Goal: Transaction & Acquisition: Purchase product/service

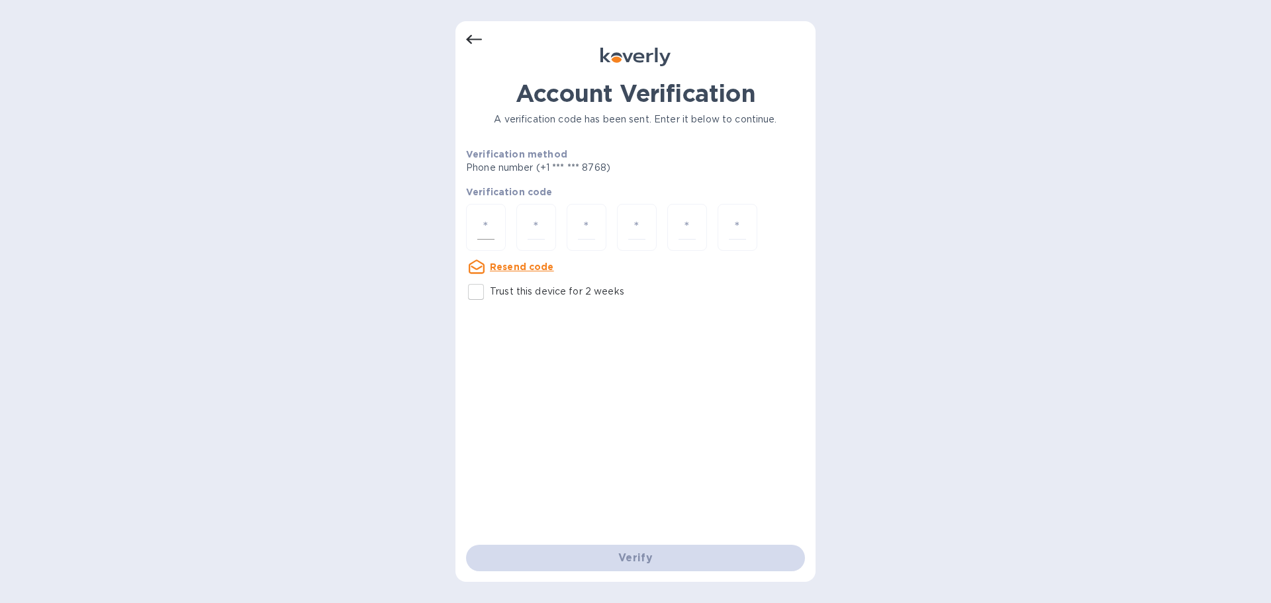
drag, startPoint x: 474, startPoint y: 228, endPoint x: 477, endPoint y: 238, distance: 11.1
click at [475, 228] on div at bounding box center [486, 227] width 40 height 47
paste input "2"
type input "2"
type input "7"
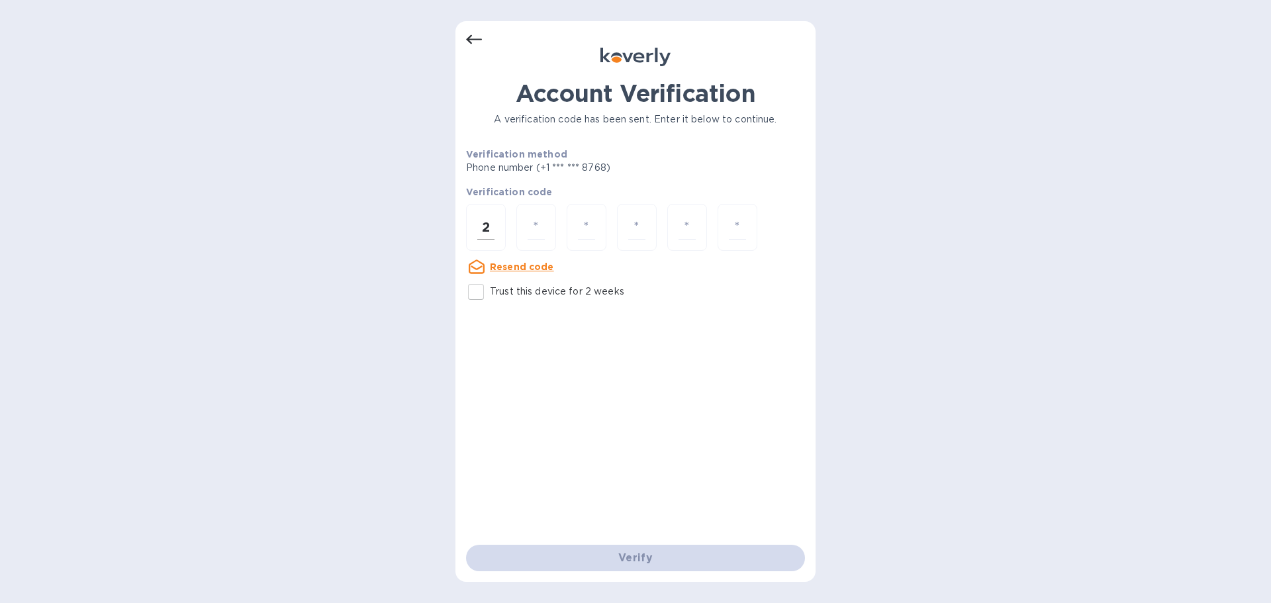
type input "5"
type input "3"
type input "6"
type input "4"
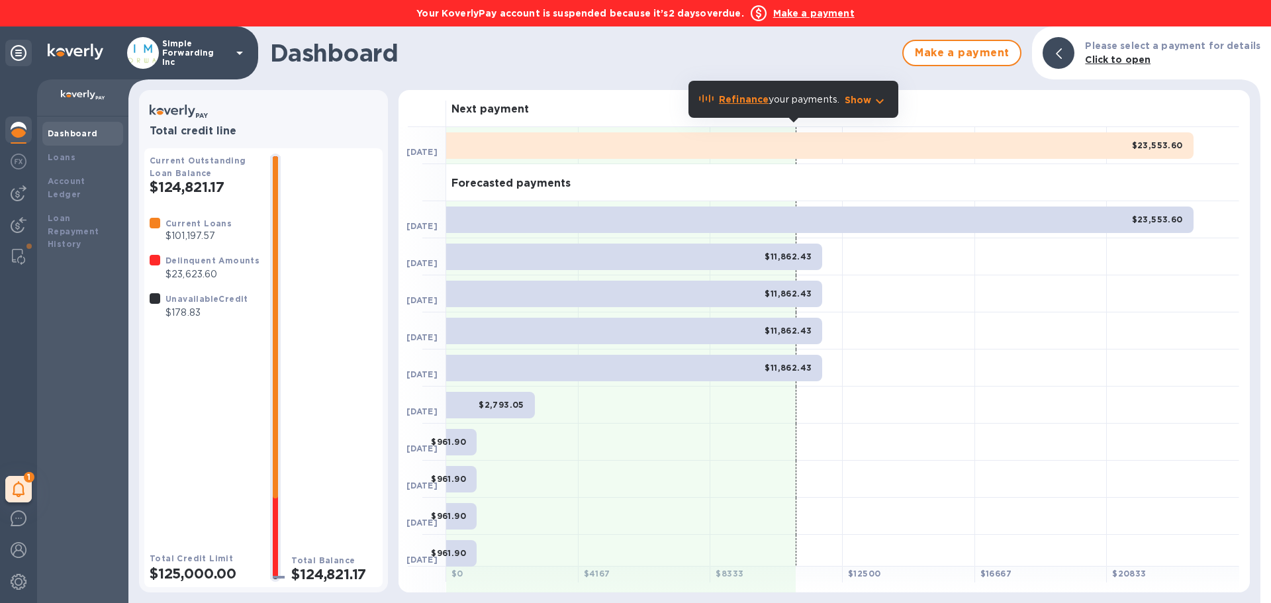
click at [815, 11] on b "Make a payment" at bounding box center [813, 13] width 81 height 11
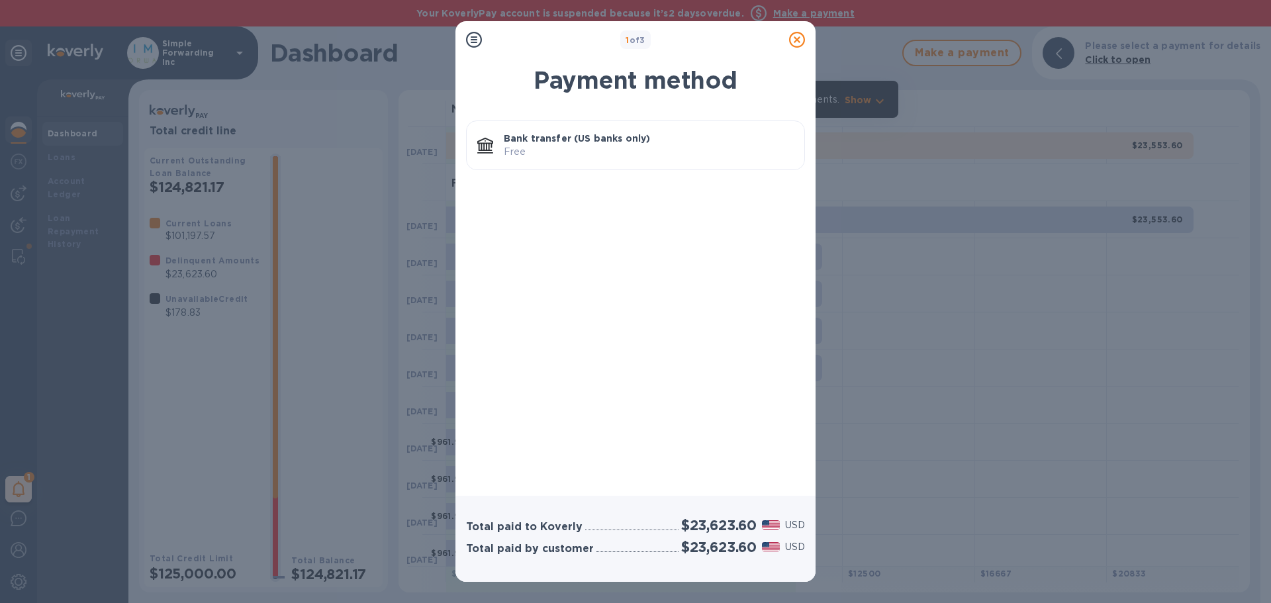
click at [691, 162] on div "Bank transfer (US banks only) Free" at bounding box center [649, 145] width 301 height 38
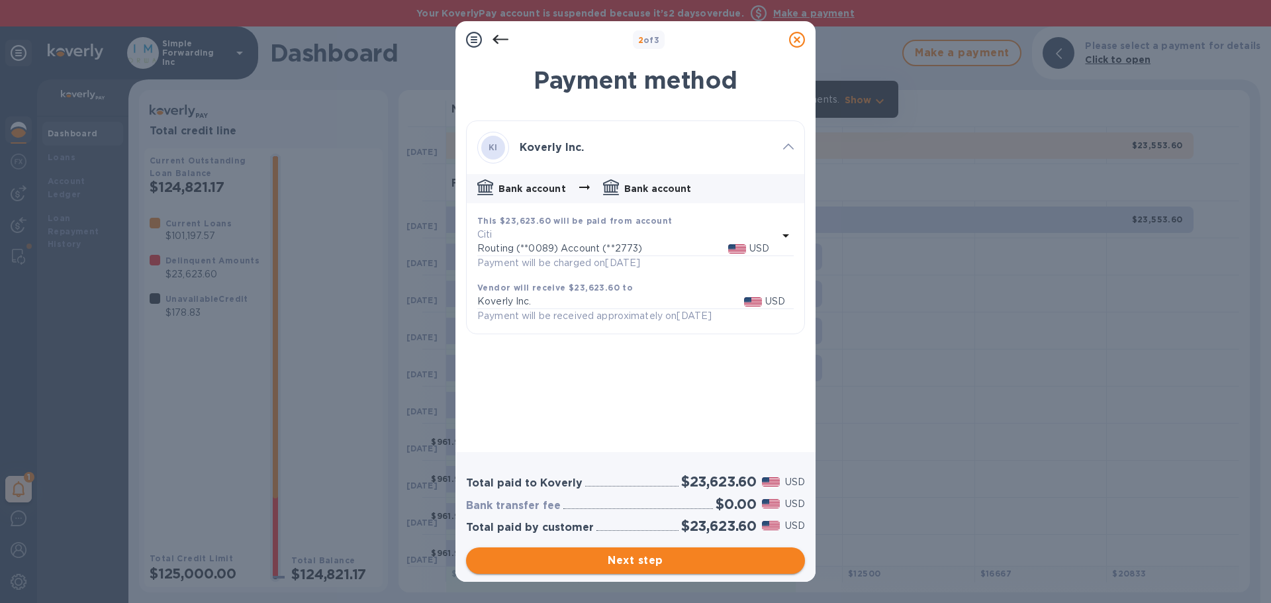
click at [728, 566] on span "Next step" at bounding box center [636, 561] width 318 height 16
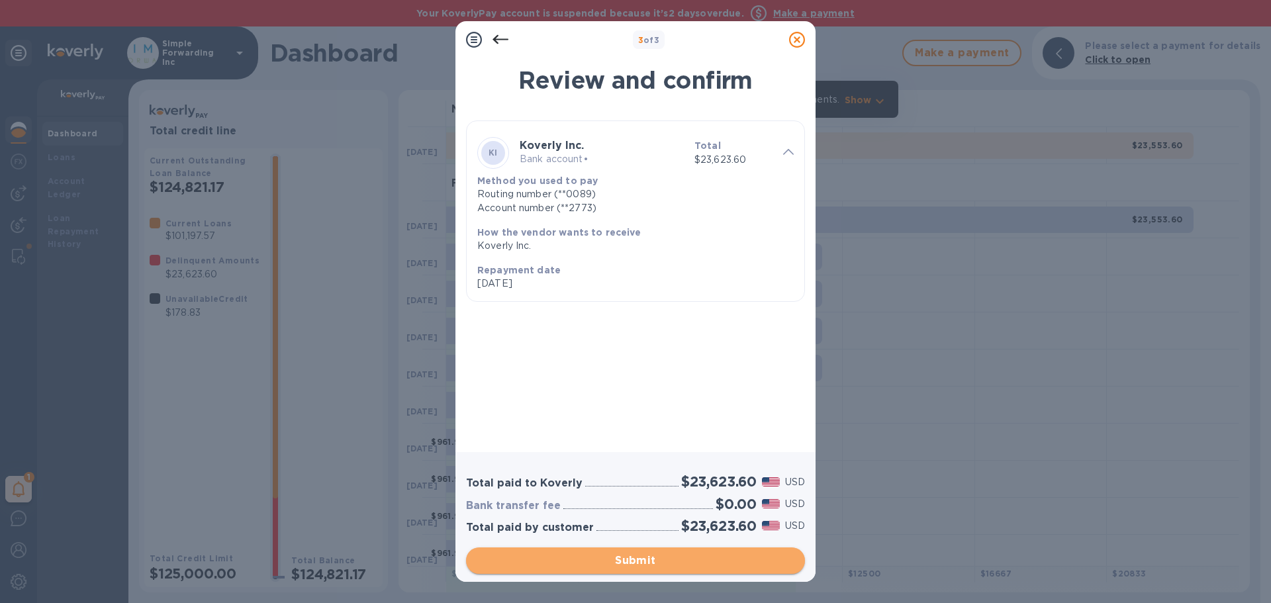
click at [728, 566] on span "Submit" at bounding box center [636, 561] width 318 height 16
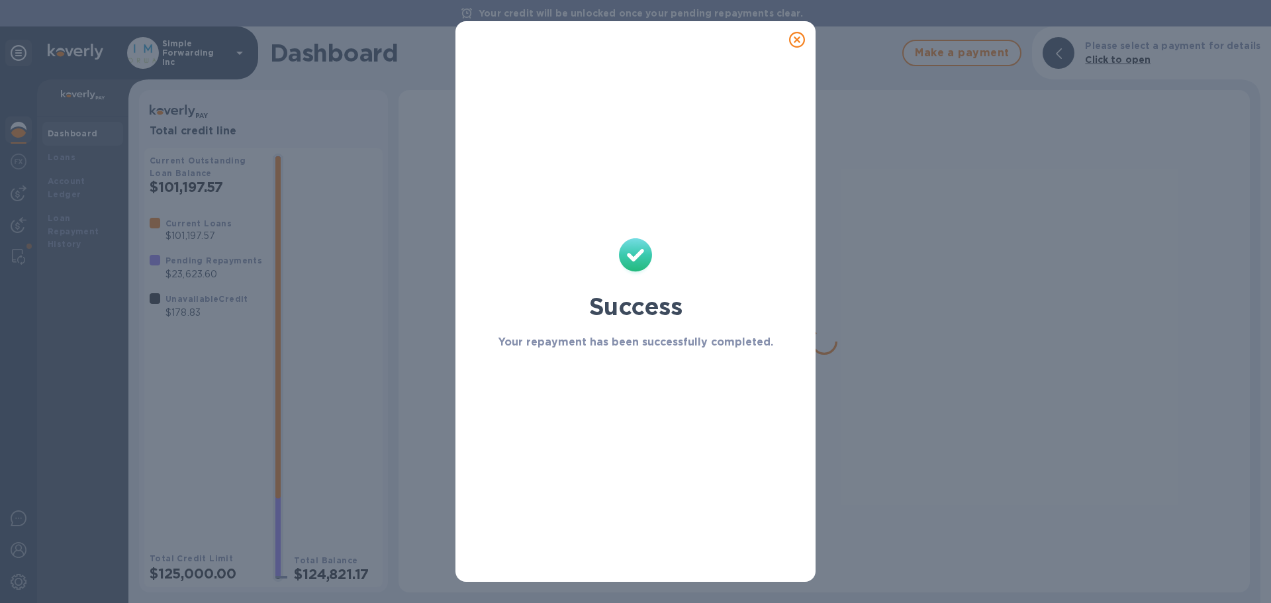
click at [799, 38] on icon at bounding box center [797, 40] width 16 height 16
